Goal: Download file/media

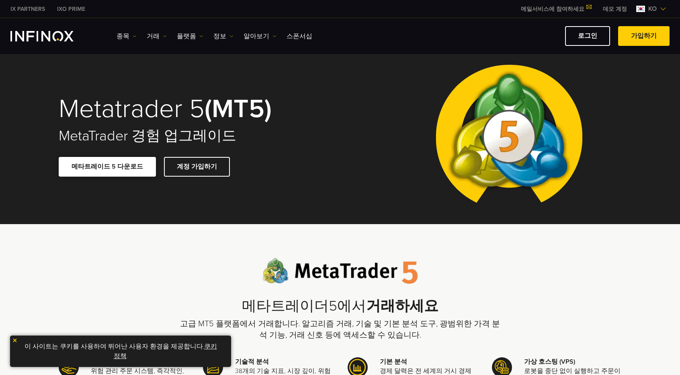
click at [96, 167] on link "메타트레이드 5 다운로드" at bounding box center [107, 167] width 97 height 20
click at [135, 166] on link "메타트레이드 5 다운로드" at bounding box center [107, 167] width 97 height 20
drag, startPoint x: 606, startPoint y: 0, endPoint x: 443, endPoint y: 85, distance: 183.3
click at [443, 85] on img at bounding box center [509, 136] width 160 height 176
